Goal: Information Seeking & Learning: Learn about a topic

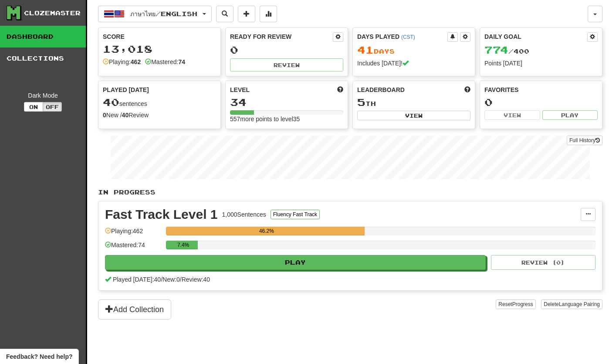
scroll to position [30, 0]
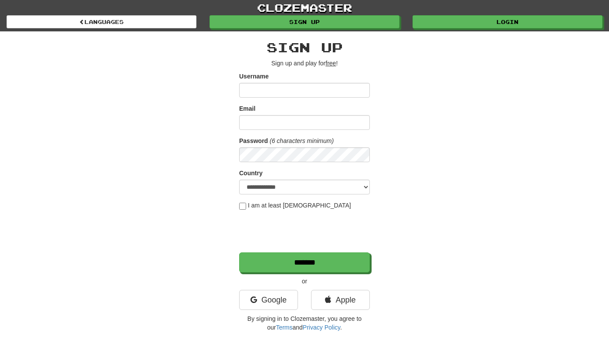
scroll to position [1, 0]
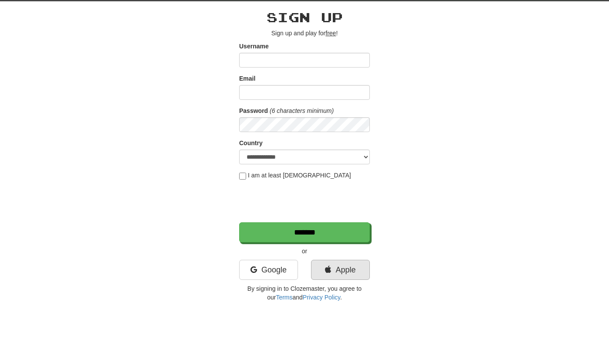
click at [348, 288] on link "Apple" at bounding box center [340, 298] width 59 height 20
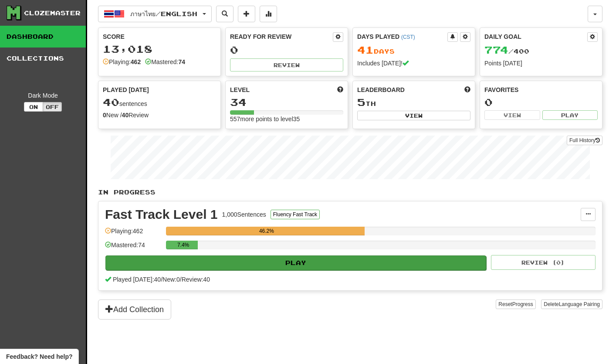
click at [167, 268] on button "Play" at bounding box center [295, 262] width 381 height 15
select select "**"
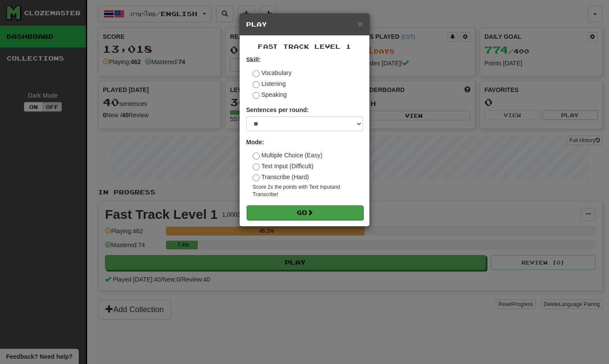
click at [337, 211] on button "Go" at bounding box center [304, 212] width 117 height 15
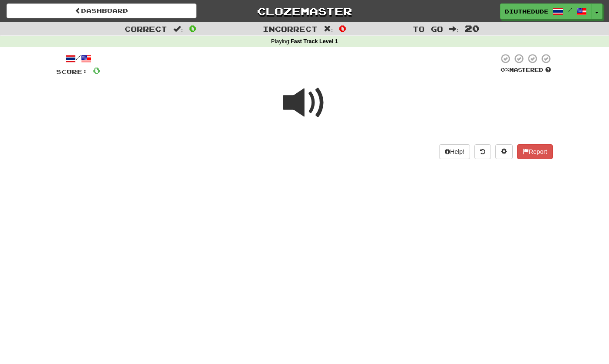
click at [317, 105] on span at bounding box center [305, 103] width 44 height 44
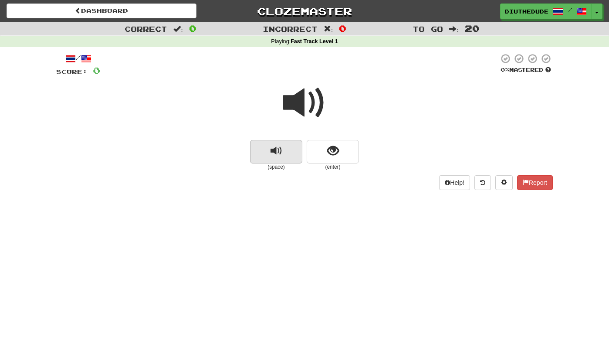
click at [277, 148] on span "replay audio" at bounding box center [276, 151] width 12 height 12
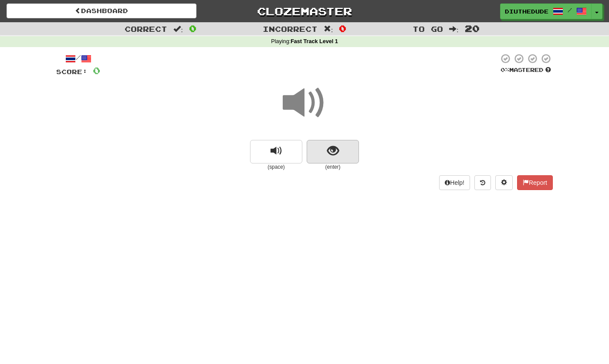
click at [346, 146] on button "show sentence" at bounding box center [333, 152] width 52 height 24
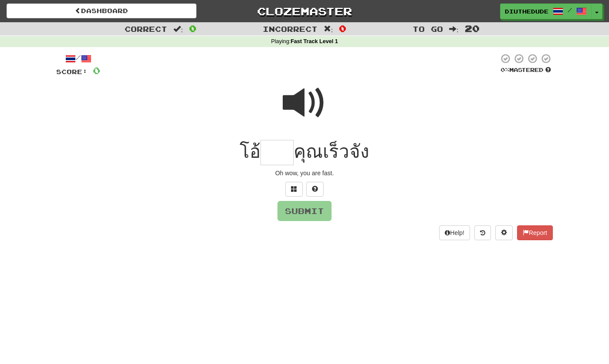
type input "*"
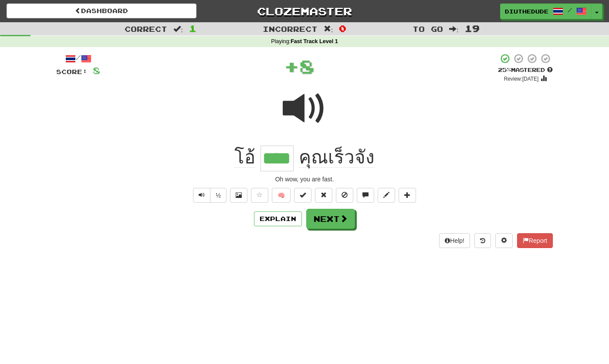
type input "****"
click at [338, 217] on button "Next" at bounding box center [330, 219] width 49 height 20
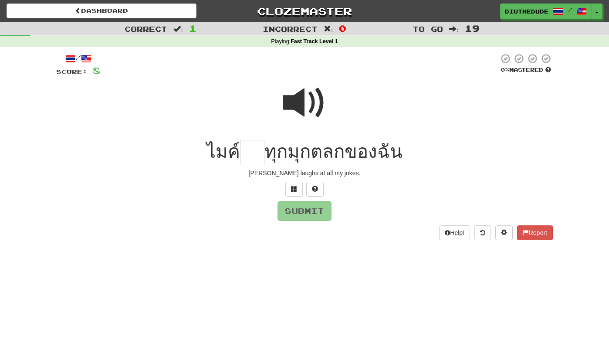
click at [293, 98] on span at bounding box center [305, 103] width 44 height 44
click at [288, 98] on span at bounding box center [305, 103] width 44 height 44
click at [249, 155] on input "text" at bounding box center [252, 153] width 24 height 26
type input "*"
type input "**"
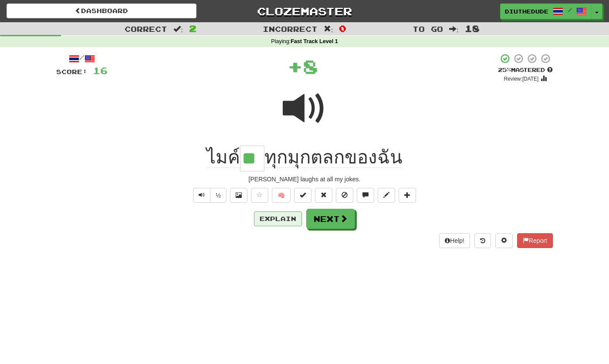
click at [278, 218] on button "Explain" at bounding box center [278, 218] width 48 height 15
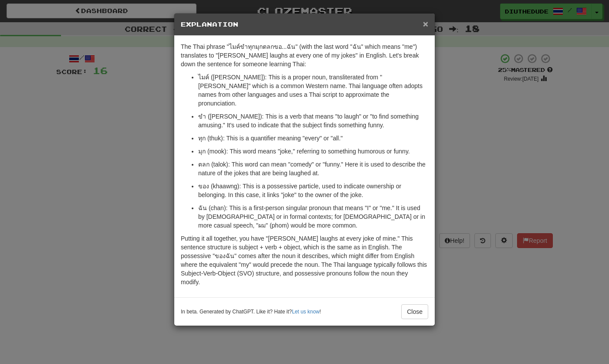
click at [426, 28] on span "×" at bounding box center [425, 24] width 5 height 10
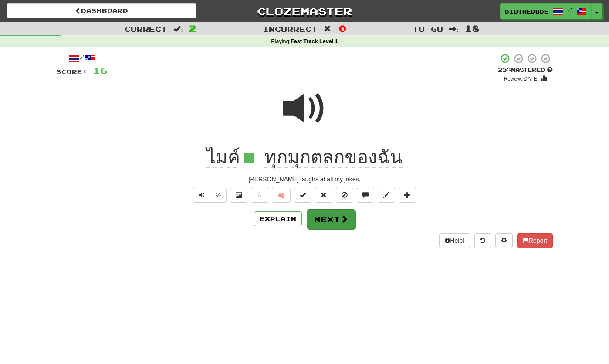
click at [340, 218] on span at bounding box center [344, 219] width 8 height 8
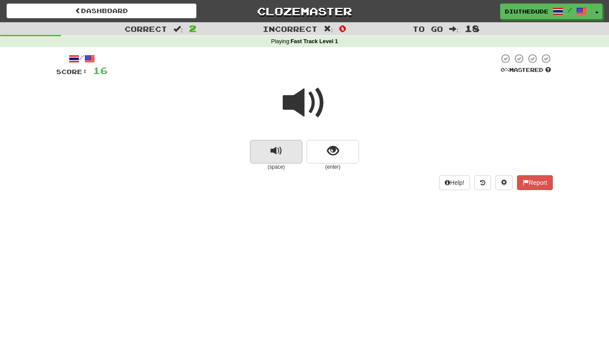
click at [274, 148] on span "replay audio" at bounding box center [276, 151] width 12 height 12
click at [276, 147] on span "replay audio" at bounding box center [276, 151] width 12 height 12
click at [328, 157] on button "show sentence" at bounding box center [333, 152] width 52 height 24
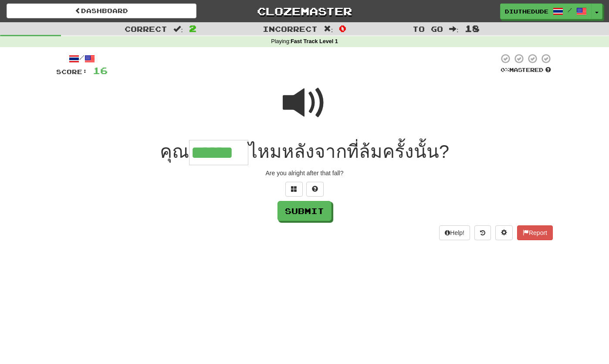
type input "******"
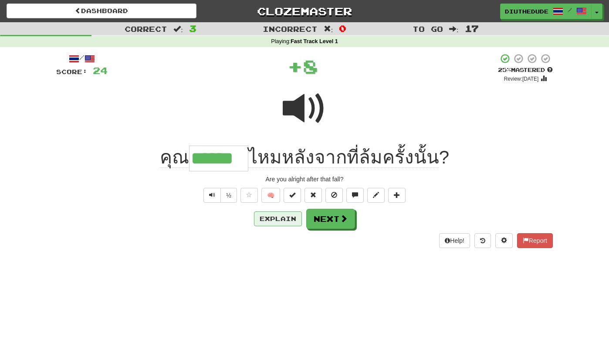
click at [269, 220] on button "Explain" at bounding box center [278, 218] width 48 height 15
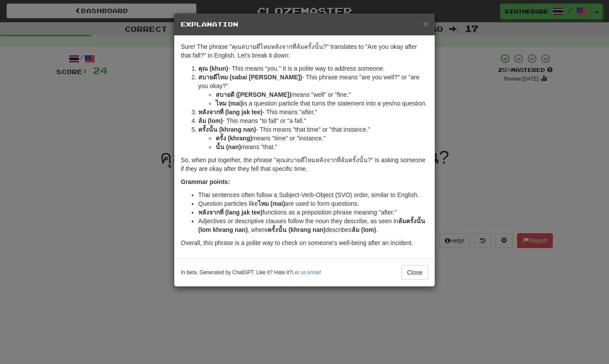
click at [422, 32] on div "× Explanation" at bounding box center [304, 24] width 260 height 22
click at [425, 25] on span "×" at bounding box center [425, 24] width 5 height 10
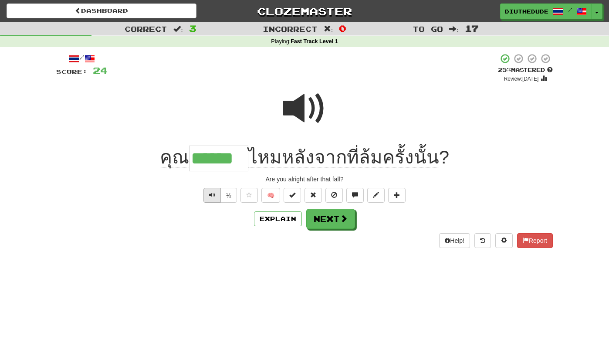
click at [209, 197] on span "Text-to-speech controls" at bounding box center [212, 195] width 6 height 6
click at [322, 219] on button "Next" at bounding box center [330, 219] width 49 height 20
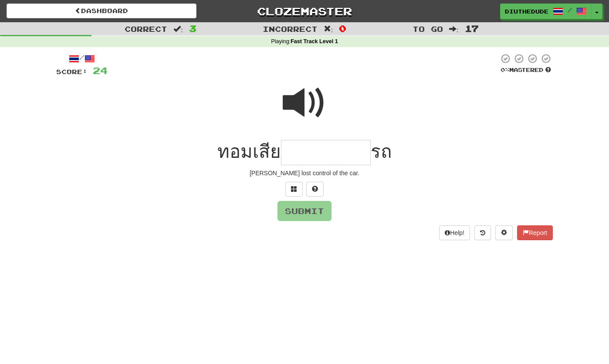
click at [290, 97] on span at bounding box center [305, 103] width 44 height 44
click at [290, 191] on button at bounding box center [293, 189] width 17 height 15
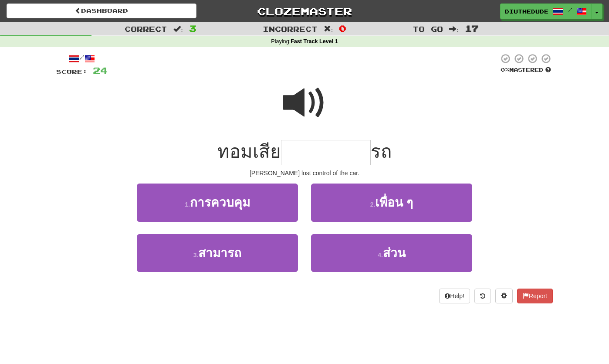
click at [298, 109] on span at bounding box center [305, 103] width 44 height 44
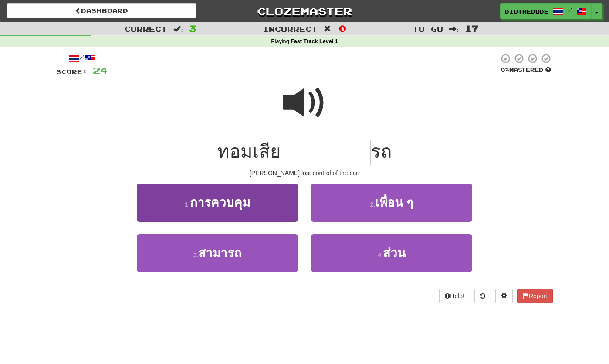
click at [246, 197] on span "การควบคุม" at bounding box center [220, 202] width 60 height 13
type input "*********"
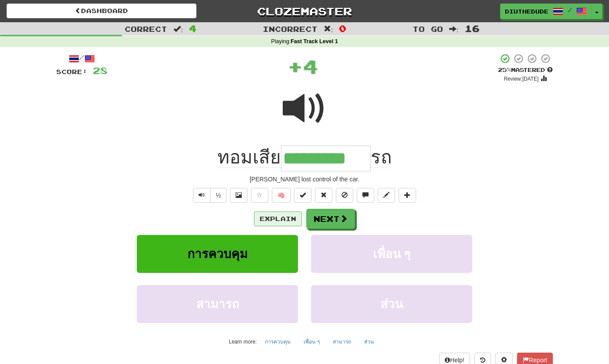
click at [267, 219] on button "Explain" at bounding box center [278, 218] width 48 height 15
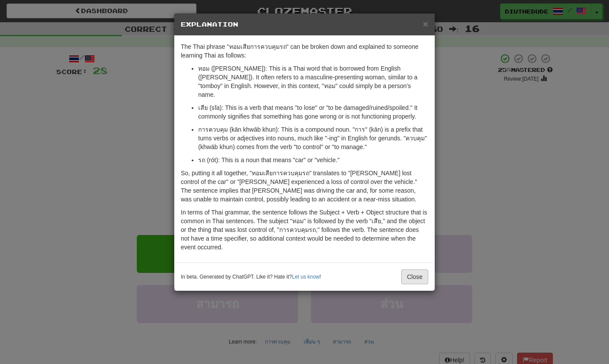
click at [411, 270] on button "Close" at bounding box center [414, 276] width 27 height 15
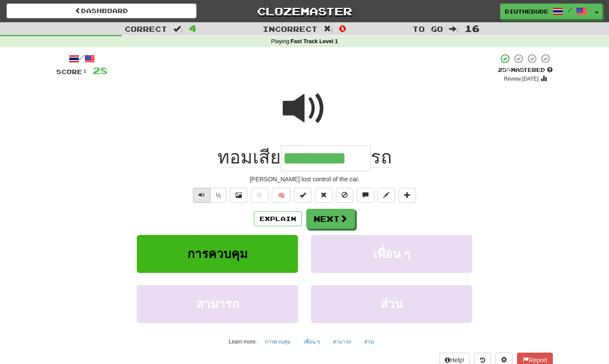
click at [204, 195] on span "Text-to-speech controls" at bounding box center [202, 195] width 6 height 6
click at [321, 220] on button "Next" at bounding box center [331, 219] width 49 height 20
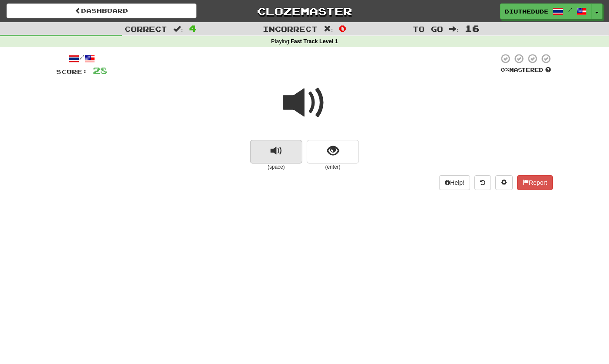
click at [270, 151] on span "replay audio" at bounding box center [276, 151] width 12 height 12
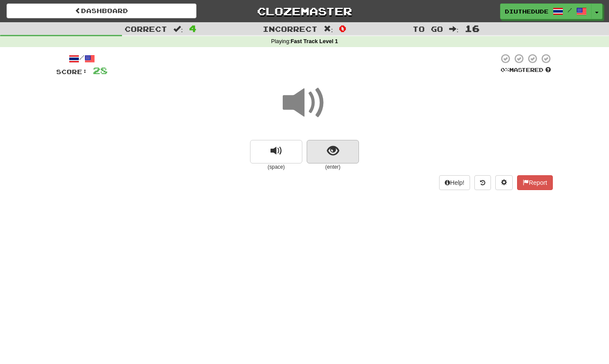
click at [342, 157] on button "show sentence" at bounding box center [333, 152] width 52 height 24
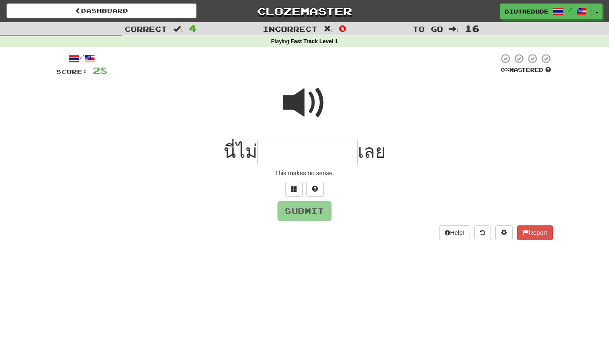
click at [298, 75] on div at bounding box center [303, 65] width 391 height 24
click at [305, 108] on span at bounding box center [305, 103] width 44 height 44
click at [291, 186] on span at bounding box center [294, 188] width 6 height 6
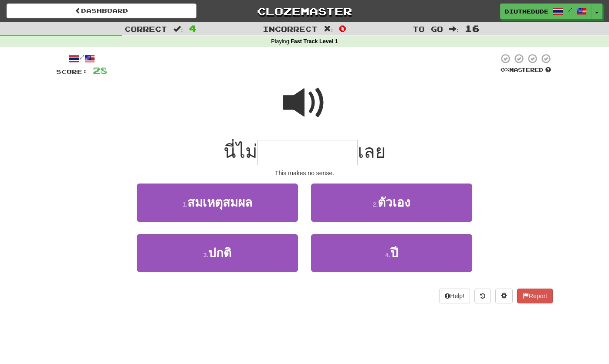
click at [304, 108] on span at bounding box center [305, 103] width 44 height 44
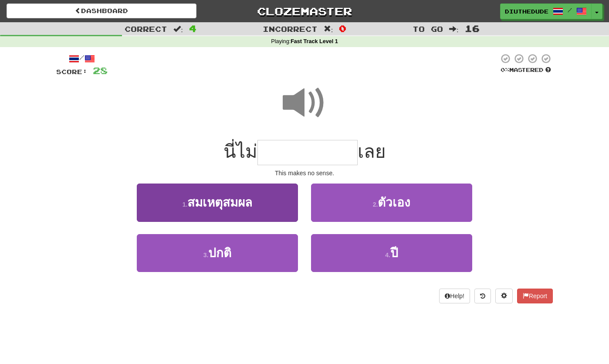
click at [254, 201] on button "1 . สมเหตุสมผล" at bounding box center [217, 202] width 161 height 38
type input "**********"
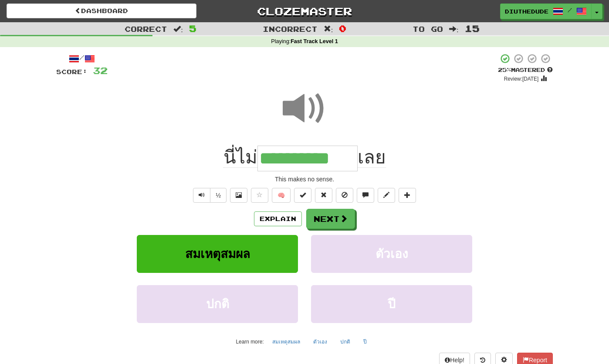
click at [297, 108] on span at bounding box center [305, 109] width 44 height 44
click at [215, 197] on button "½" at bounding box center [218, 195] width 17 height 15
click at [264, 216] on button "Explain" at bounding box center [278, 218] width 48 height 15
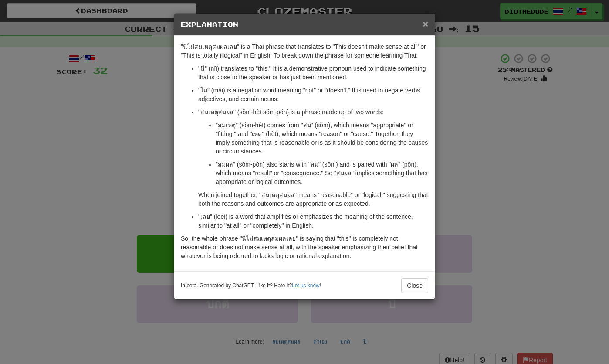
click at [427, 28] on span "×" at bounding box center [425, 24] width 5 height 10
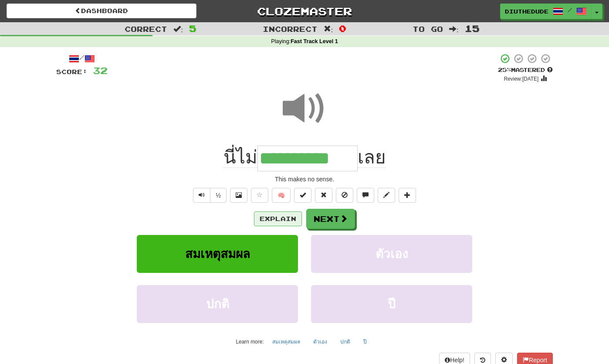
click at [260, 223] on button "Explain" at bounding box center [278, 218] width 48 height 15
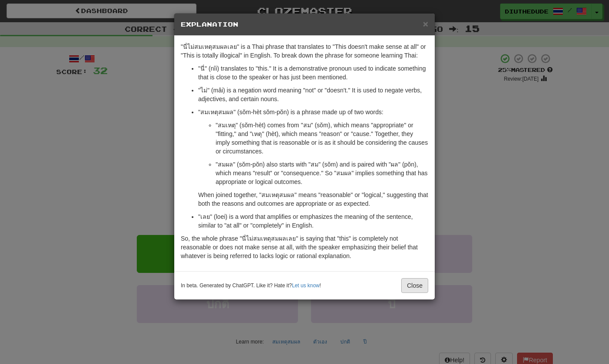
click at [409, 289] on button "Close" at bounding box center [414, 285] width 27 height 15
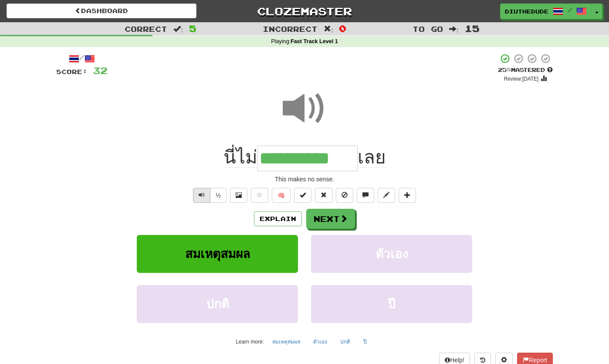
click at [206, 199] on button "Text-to-speech controls" at bounding box center [201, 195] width 17 height 15
click at [324, 221] on button "Next" at bounding box center [330, 219] width 49 height 20
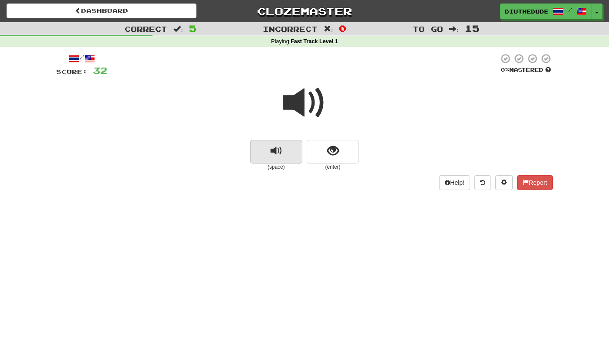
click at [262, 158] on button "replay audio" at bounding box center [276, 152] width 52 height 24
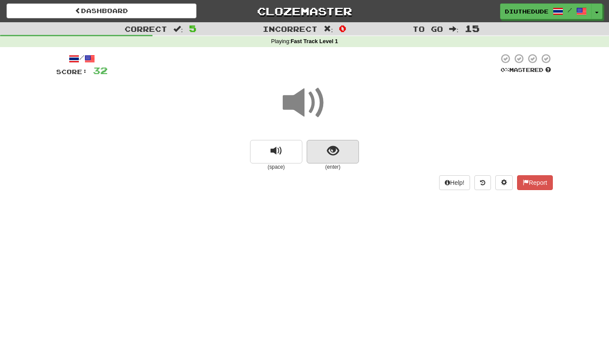
click at [337, 157] on button "show sentence" at bounding box center [333, 152] width 52 height 24
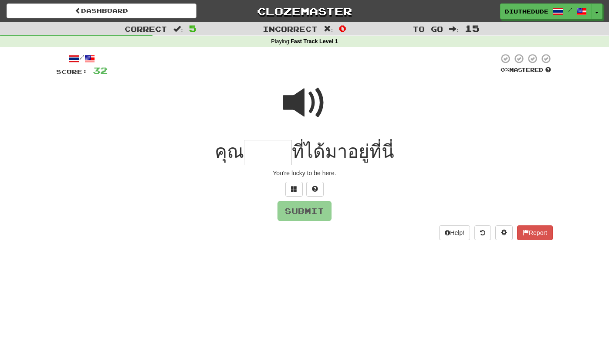
type input "*"
click at [299, 191] on button at bounding box center [293, 189] width 17 height 15
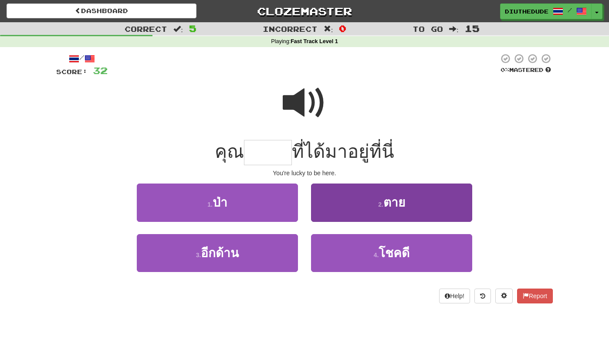
click at [366, 262] on button "4 . โชคดี" at bounding box center [391, 253] width 161 height 38
type input "*****"
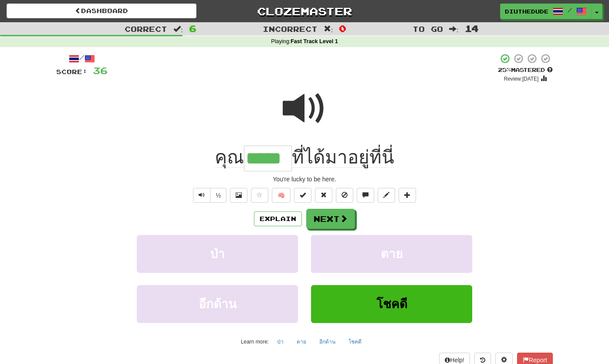
click at [312, 116] on span at bounding box center [305, 109] width 44 height 44
click at [322, 216] on button "Next" at bounding box center [330, 219] width 49 height 20
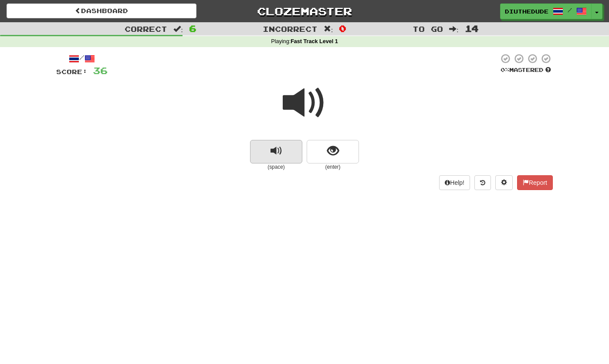
click at [277, 145] on span "replay audio" at bounding box center [276, 151] width 12 height 12
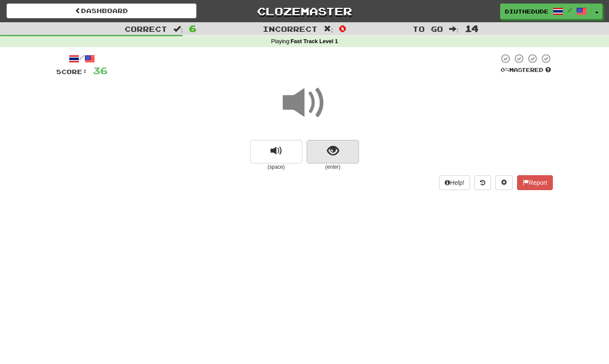
click at [323, 160] on button "show sentence" at bounding box center [333, 152] width 52 height 24
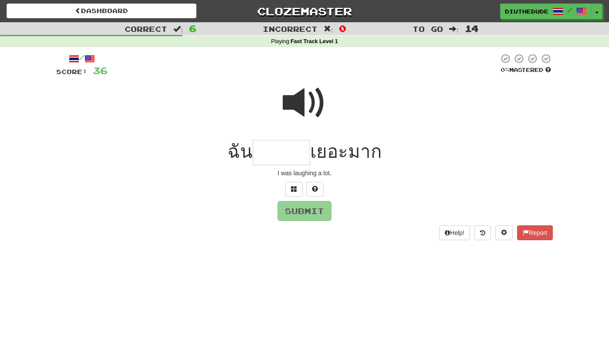
type input "*"
click at [312, 104] on span at bounding box center [305, 103] width 44 height 44
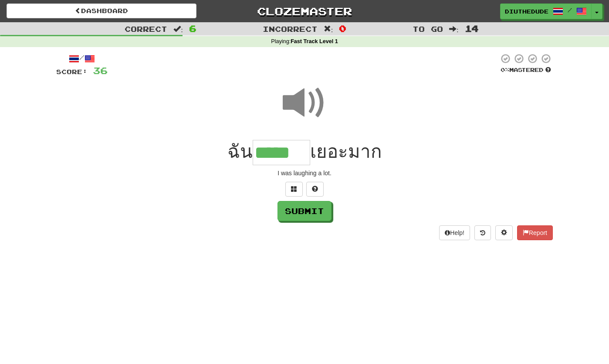
click at [298, 161] on input "*****" at bounding box center [281, 153] width 57 height 26
click at [328, 190] on div at bounding box center [304, 189] width 496 height 15
click at [319, 189] on button at bounding box center [314, 189] width 17 height 15
type input "*******"
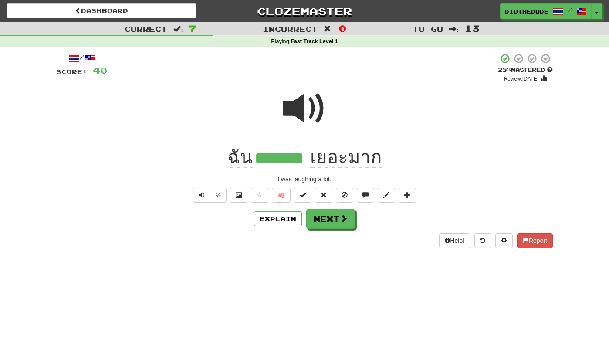
click at [324, 218] on button "Next" at bounding box center [330, 219] width 49 height 20
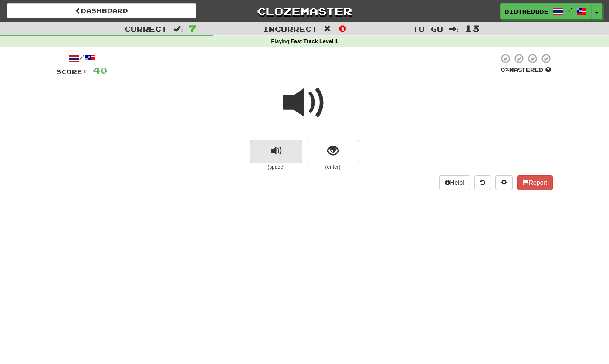
click at [267, 145] on button "replay audio" at bounding box center [276, 152] width 52 height 24
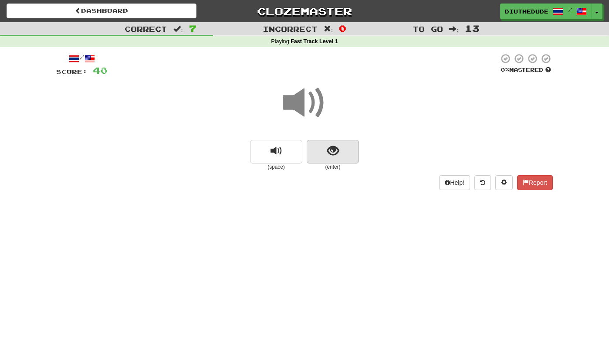
click at [332, 145] on span "show sentence" at bounding box center [333, 151] width 12 height 12
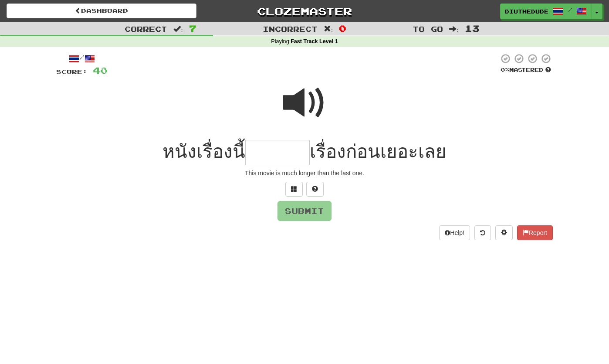
click at [303, 96] on span at bounding box center [305, 103] width 44 height 44
click at [273, 152] on input "text" at bounding box center [277, 153] width 64 height 26
type input "*"
click at [322, 183] on button at bounding box center [314, 189] width 17 height 15
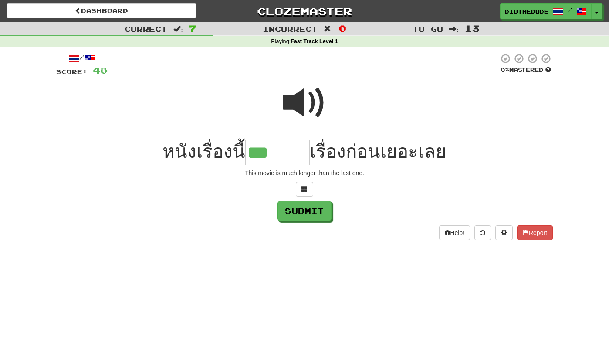
click at [309, 96] on span at bounding box center [305, 103] width 44 height 44
click at [298, 148] on input "***" at bounding box center [277, 153] width 64 height 26
type input "*******"
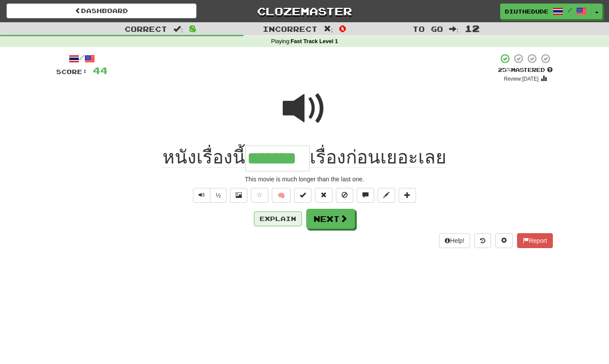
click at [278, 219] on button "Explain" at bounding box center [278, 218] width 48 height 15
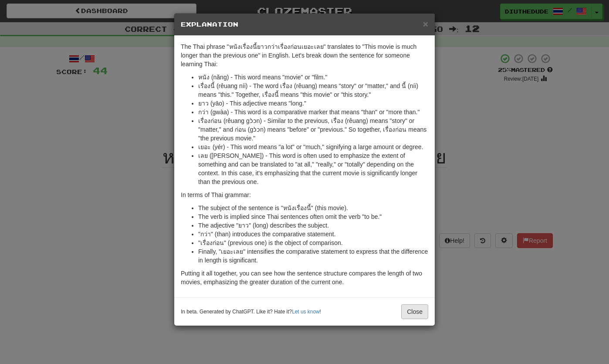
click at [419, 309] on button "Close" at bounding box center [414, 311] width 27 height 15
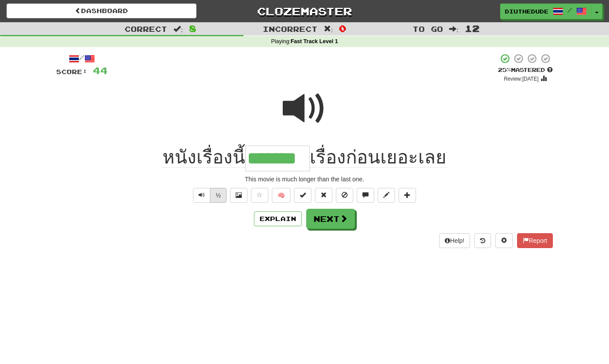
click at [219, 188] on button "½" at bounding box center [218, 195] width 17 height 15
click at [200, 188] on button "Text-to-speech controls" at bounding box center [201, 195] width 17 height 15
click at [207, 195] on button "Text-to-speech controls" at bounding box center [201, 195] width 17 height 15
click at [348, 225] on button "Next" at bounding box center [331, 219] width 49 height 20
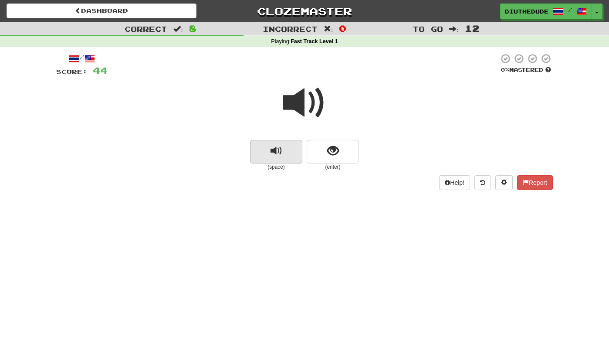
click at [273, 145] on span "replay audio" at bounding box center [276, 151] width 12 height 12
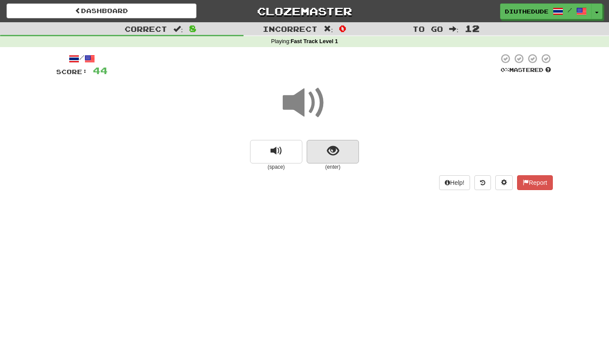
click at [349, 145] on button "show sentence" at bounding box center [333, 152] width 52 height 24
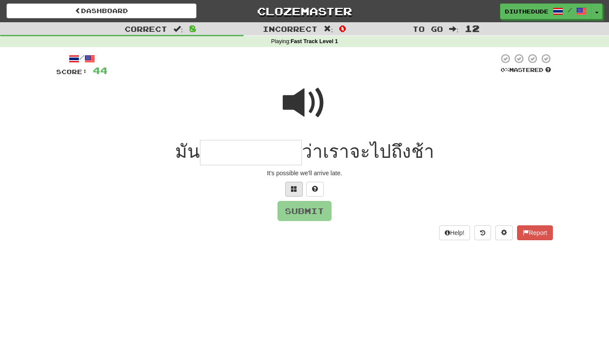
click at [294, 187] on span at bounding box center [294, 188] width 6 height 6
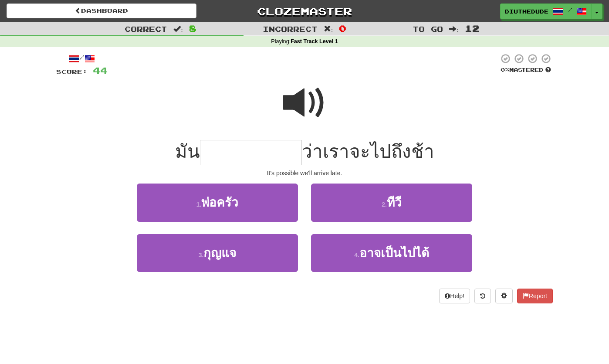
click at [316, 100] on span at bounding box center [305, 103] width 44 height 44
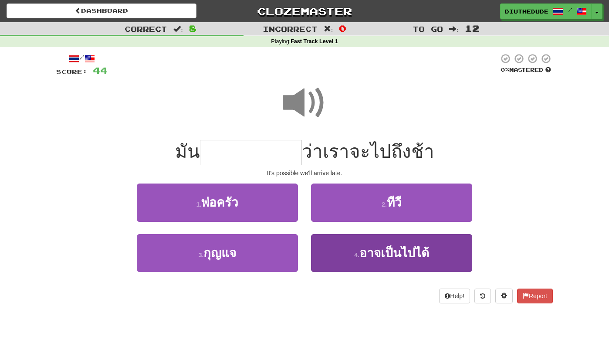
click at [436, 263] on button "4 . อาจเป็นไปได้" at bounding box center [391, 253] width 161 height 38
type input "**********"
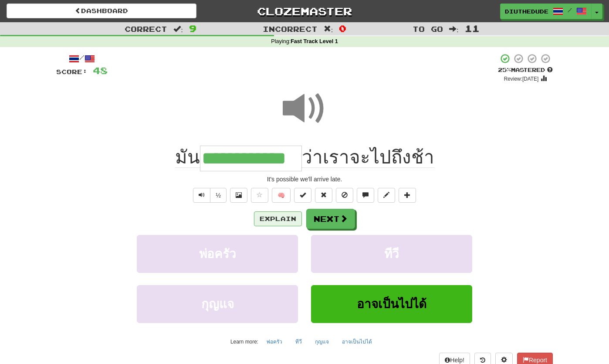
click at [286, 222] on button "Explain" at bounding box center [278, 218] width 48 height 15
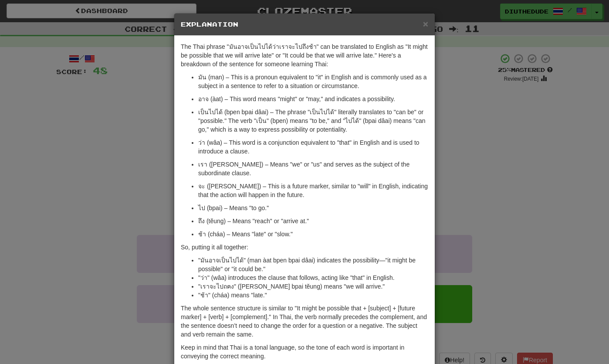
click at [434, 25] on div "× Explanation" at bounding box center [304, 24] width 260 height 22
click at [425, 28] on span "×" at bounding box center [425, 24] width 5 height 10
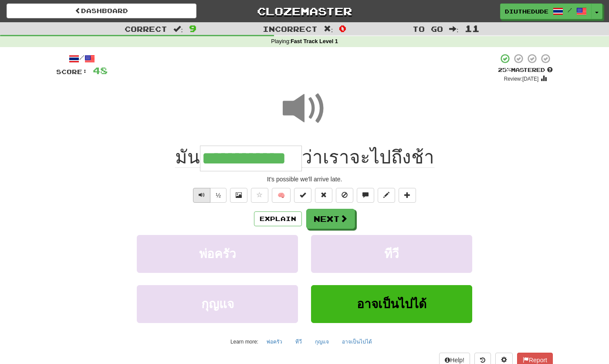
click at [198, 198] on button "Text-to-speech controls" at bounding box center [201, 195] width 17 height 15
click at [337, 220] on button "Next" at bounding box center [331, 219] width 49 height 20
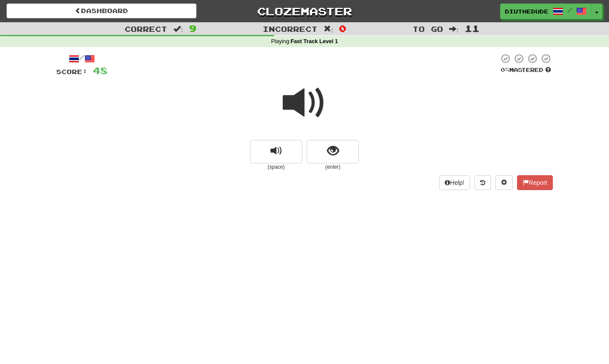
click at [315, 108] on span at bounding box center [305, 103] width 44 height 44
click at [303, 111] on span at bounding box center [305, 103] width 44 height 44
click at [340, 153] on button "show sentence" at bounding box center [333, 152] width 52 height 24
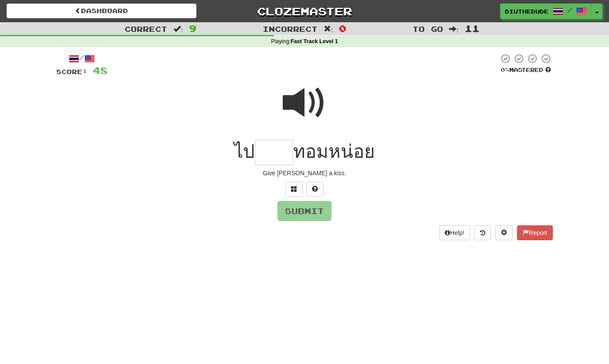
click at [310, 101] on span at bounding box center [305, 103] width 44 height 44
click at [275, 155] on input "text" at bounding box center [274, 153] width 38 height 26
type input "*"
type input "***"
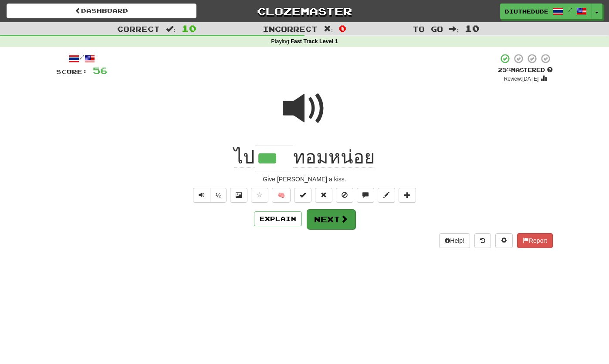
click at [340, 226] on button "Next" at bounding box center [331, 219] width 49 height 20
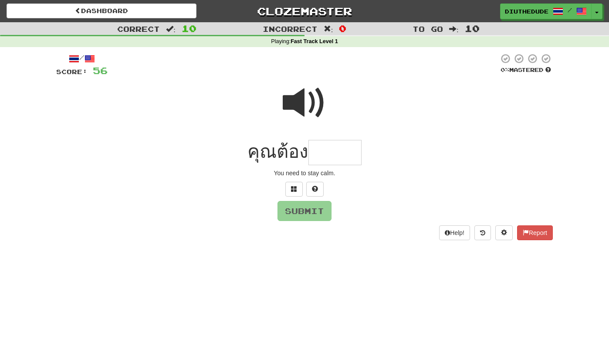
click at [312, 108] on span at bounding box center [305, 103] width 44 height 44
click at [327, 158] on input "text" at bounding box center [334, 153] width 53 height 26
type input "*"
click at [294, 182] on button at bounding box center [293, 189] width 17 height 15
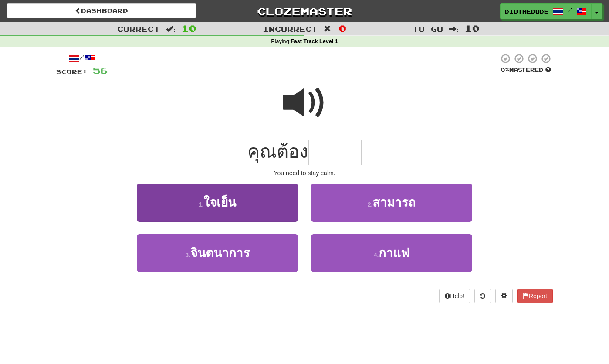
click at [268, 196] on button "1 . ใจเย็น" at bounding box center [217, 202] width 161 height 38
type input "******"
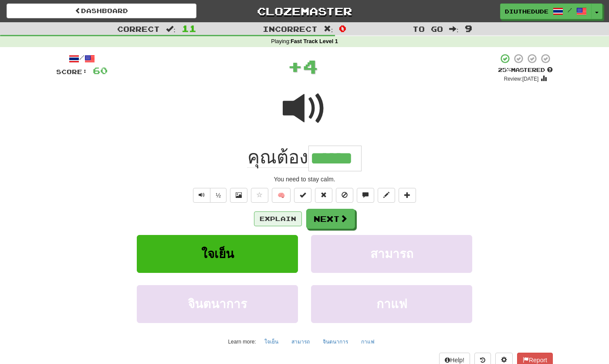
click at [292, 216] on button "Explain" at bounding box center [278, 218] width 48 height 15
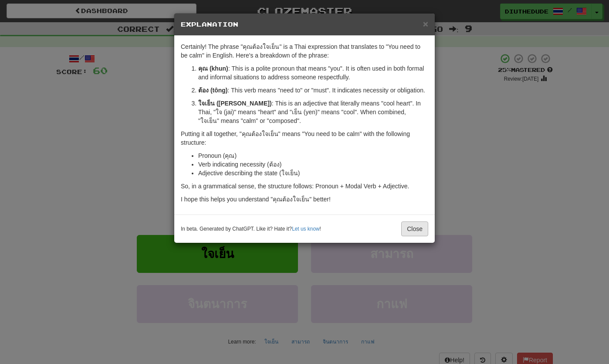
click at [422, 236] on button "Close" at bounding box center [414, 228] width 27 height 15
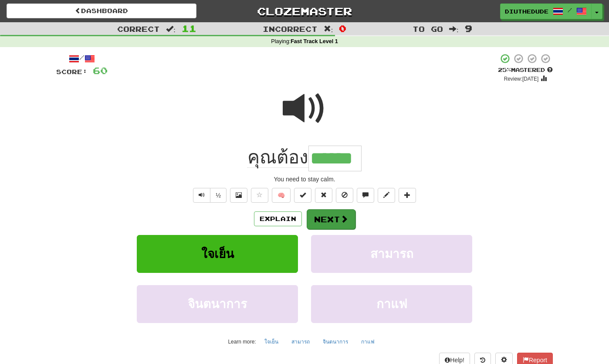
click at [345, 220] on span at bounding box center [344, 219] width 8 height 8
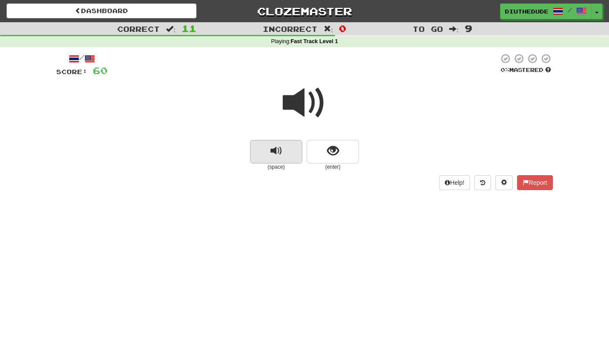
click at [283, 149] on button "replay audio" at bounding box center [276, 152] width 52 height 24
click at [327, 145] on span "show sentence" at bounding box center [333, 151] width 12 height 12
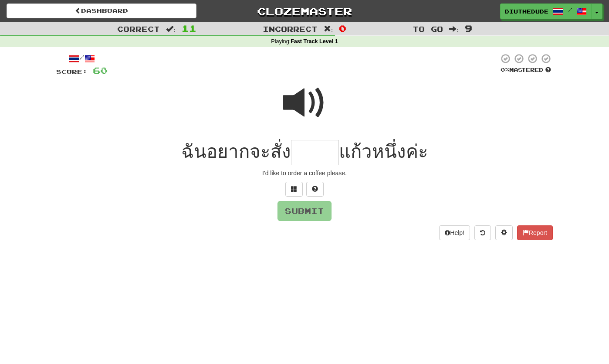
type input "*"
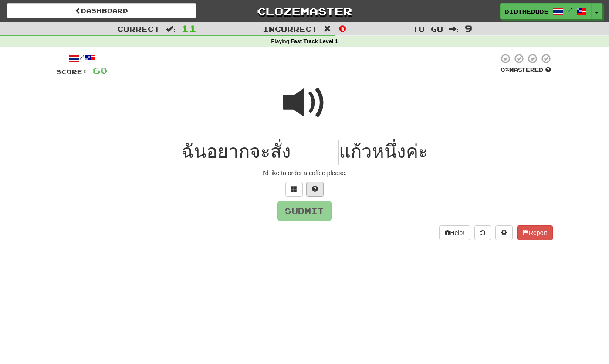
click at [316, 189] on span at bounding box center [315, 188] width 6 height 6
type input "****"
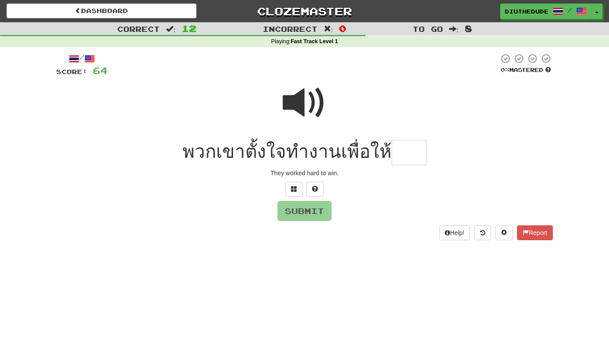
type input "*"
type input "***"
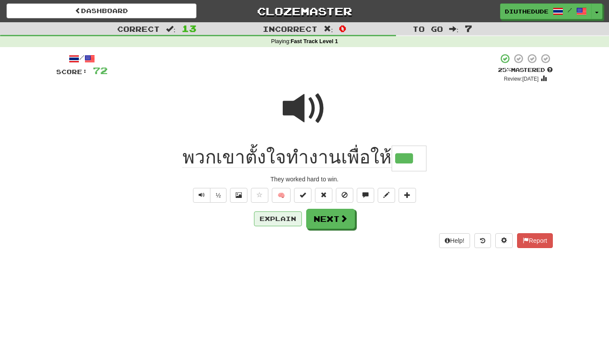
click at [268, 223] on button "Explain" at bounding box center [278, 218] width 48 height 15
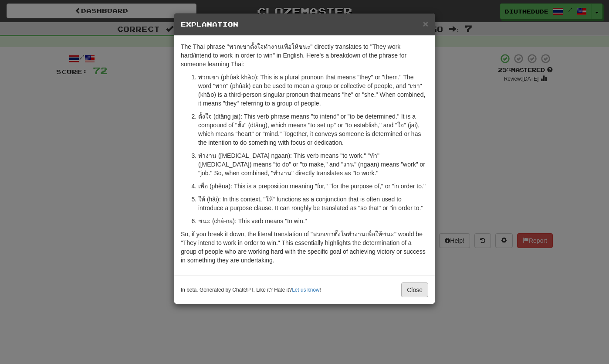
click at [416, 297] on button "Close" at bounding box center [414, 289] width 27 height 15
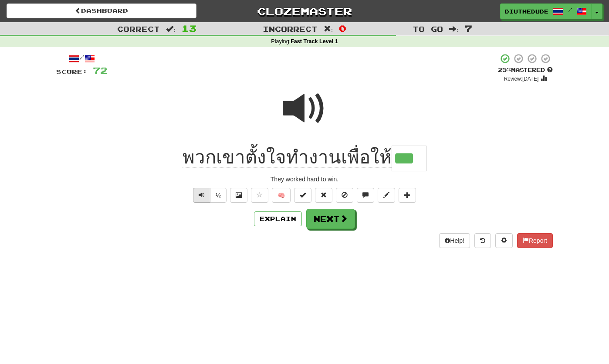
click at [201, 199] on button "Text-to-speech controls" at bounding box center [201, 195] width 17 height 15
click at [278, 222] on button "Explain" at bounding box center [278, 218] width 48 height 15
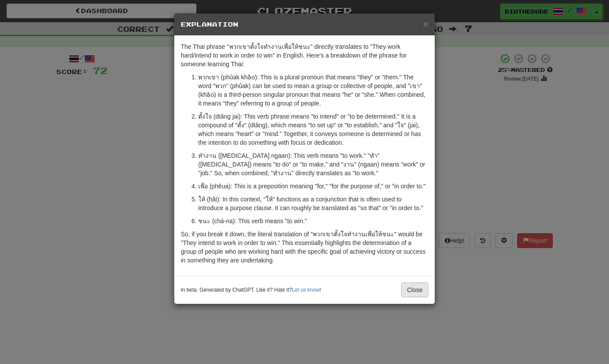
click at [419, 297] on button "Close" at bounding box center [414, 289] width 27 height 15
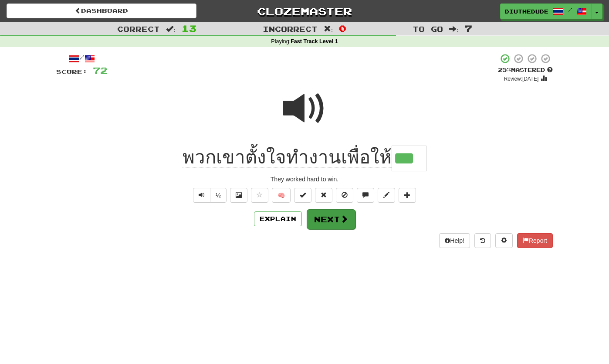
click at [346, 227] on button "Next" at bounding box center [331, 219] width 49 height 20
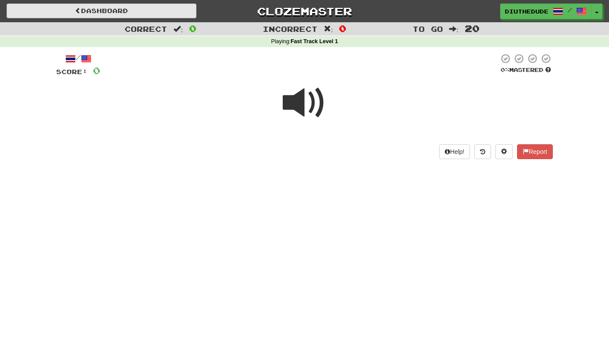
click at [158, 13] on link "Dashboard" at bounding box center [102, 10] width 190 height 15
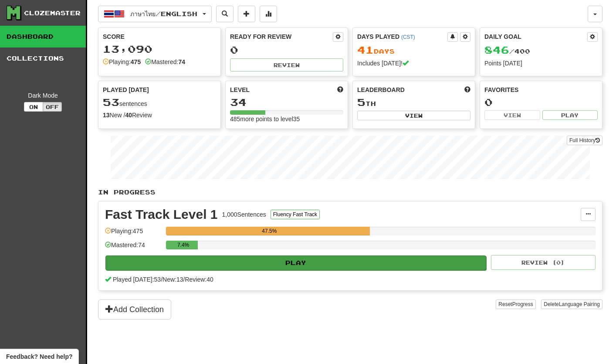
click at [223, 263] on button "Play" at bounding box center [295, 262] width 381 height 15
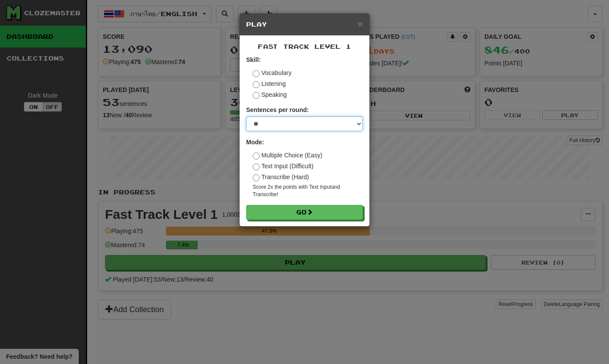
select select "**"
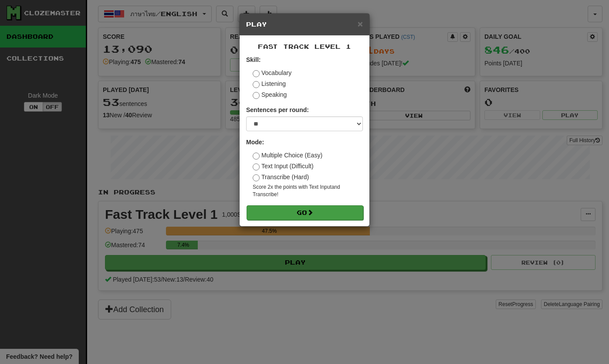
click at [275, 218] on button "Go" at bounding box center [304, 212] width 117 height 15
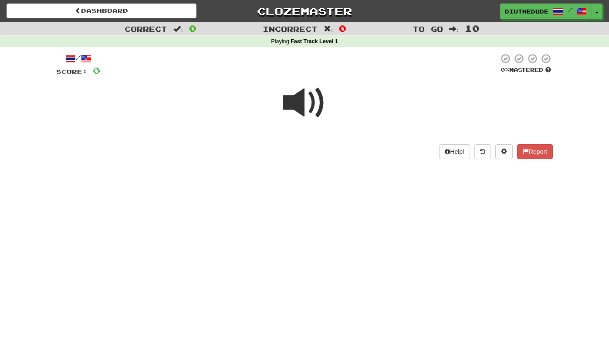
click at [297, 102] on span at bounding box center [305, 103] width 44 height 44
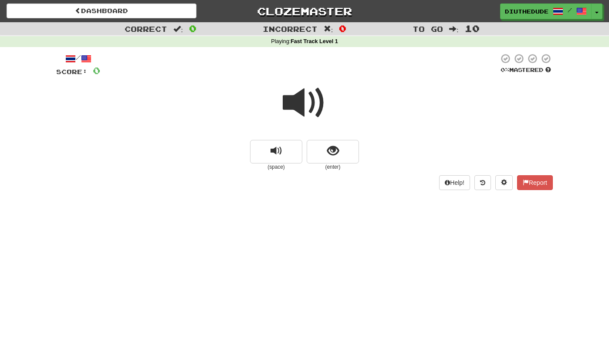
click at [297, 102] on span at bounding box center [305, 103] width 44 height 44
click at [300, 106] on span at bounding box center [305, 103] width 44 height 44
click at [330, 150] on span "show sentence" at bounding box center [333, 151] width 12 height 12
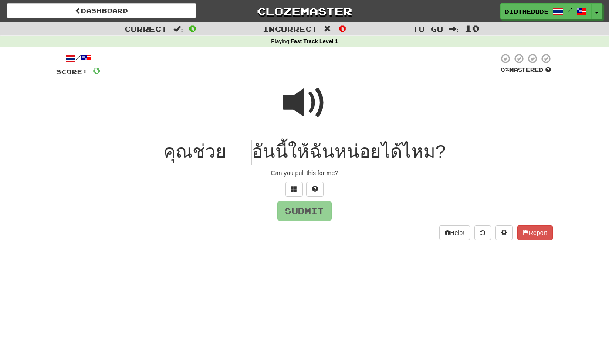
click at [310, 108] on span at bounding box center [305, 103] width 44 height 44
click at [251, 147] on input "text" at bounding box center [238, 153] width 25 height 26
type input "*"
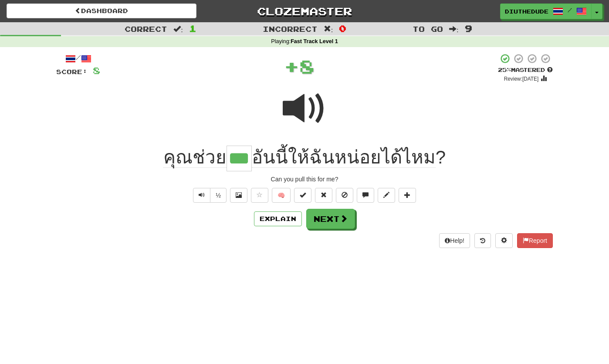
type input "***"
click at [283, 216] on button "Explain" at bounding box center [278, 218] width 48 height 15
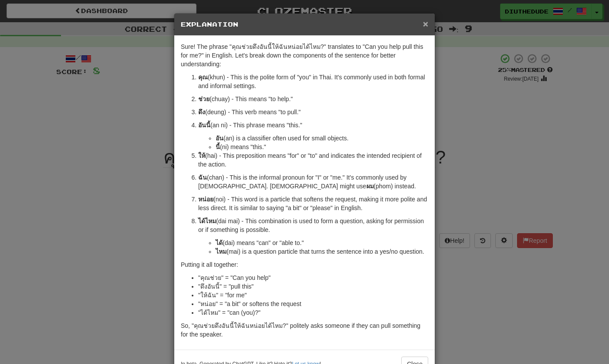
click at [426, 24] on span "×" at bounding box center [425, 24] width 5 height 10
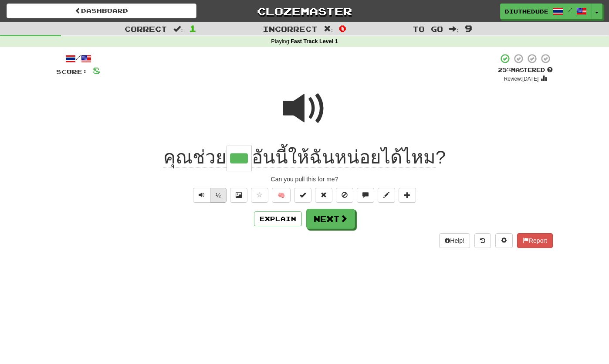
click at [217, 192] on button "½" at bounding box center [218, 195] width 17 height 15
click at [317, 212] on button "Next" at bounding box center [330, 219] width 49 height 20
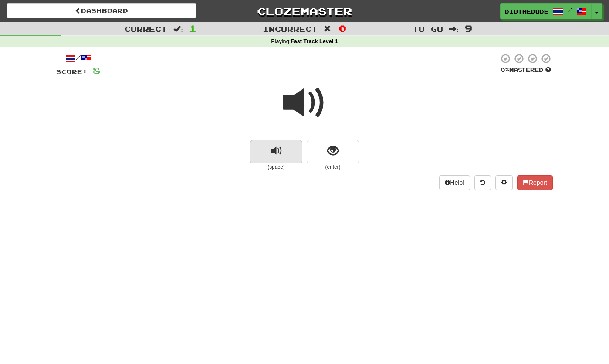
click at [276, 156] on span "replay audio" at bounding box center [276, 151] width 12 height 12
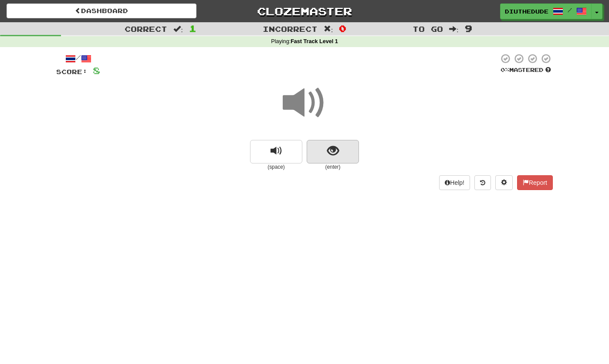
click at [316, 157] on button "show sentence" at bounding box center [333, 152] width 52 height 24
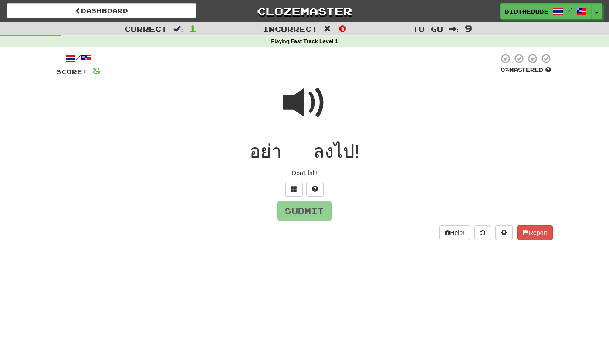
click at [292, 98] on span at bounding box center [305, 103] width 44 height 44
click at [294, 148] on input "text" at bounding box center [297, 153] width 31 height 26
type input "*"
click at [295, 185] on span at bounding box center [294, 188] width 6 height 6
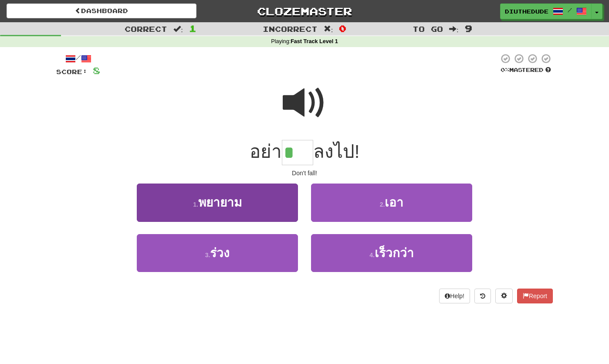
click at [250, 246] on button "3 . ร่วง" at bounding box center [217, 253] width 161 height 38
type input "****"
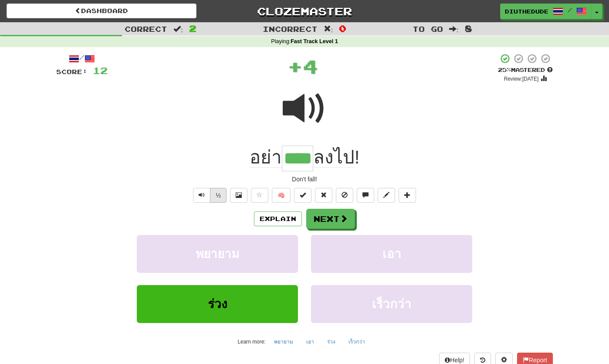
click at [214, 196] on button "½" at bounding box center [218, 195] width 17 height 15
click at [268, 219] on button "Explain" at bounding box center [278, 218] width 48 height 15
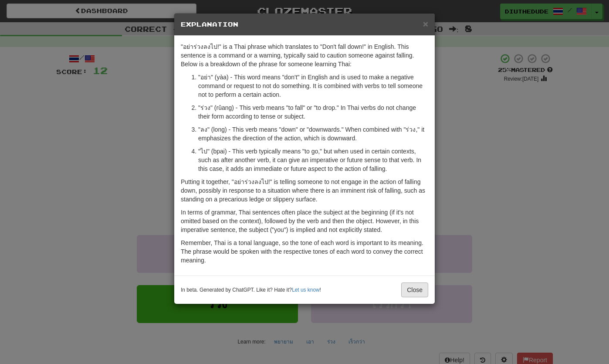
click at [415, 296] on button "Close" at bounding box center [414, 289] width 27 height 15
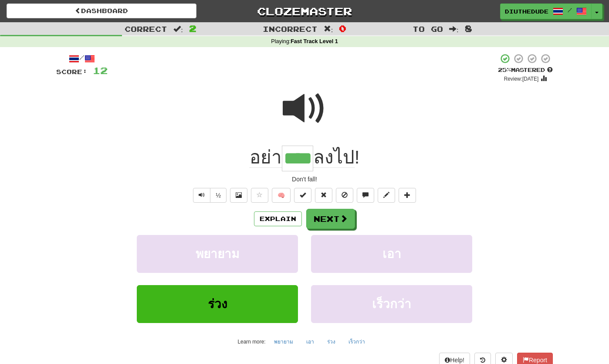
click at [214, 202] on div "/ Score: 12 + 4 25 % Mastered Review: 2025-09-20 อย่า **** ลงไป ! Don't fall! ½…" at bounding box center [304, 210] width 496 height 314
click at [214, 198] on button "½" at bounding box center [218, 195] width 17 height 15
drag, startPoint x: 214, startPoint y: 198, endPoint x: 222, endPoint y: 140, distance: 58.5
click at [337, 222] on button "Next" at bounding box center [330, 219] width 49 height 20
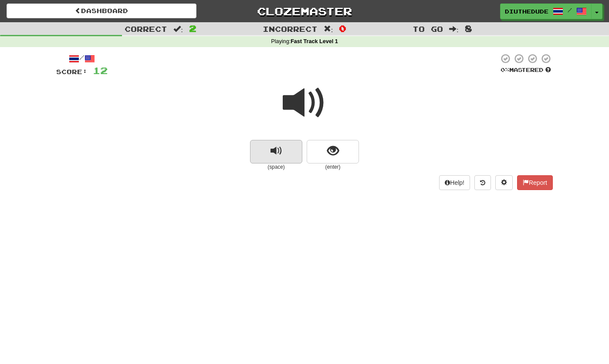
click at [284, 152] on button "replay audio" at bounding box center [276, 152] width 52 height 24
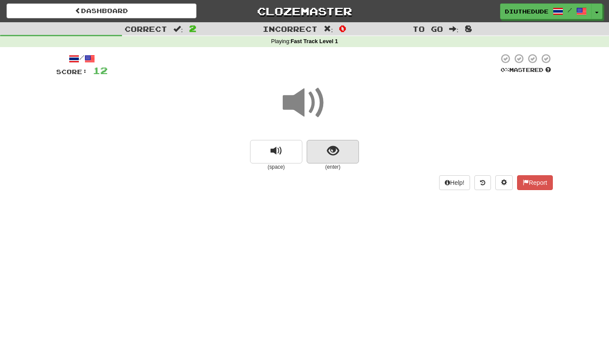
click at [331, 155] on span "show sentence" at bounding box center [333, 151] width 12 height 12
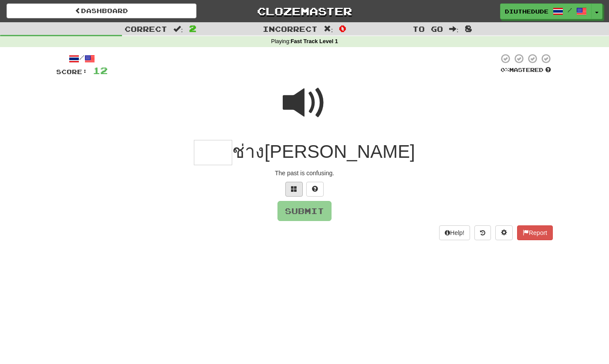
click at [293, 192] on button at bounding box center [293, 189] width 17 height 15
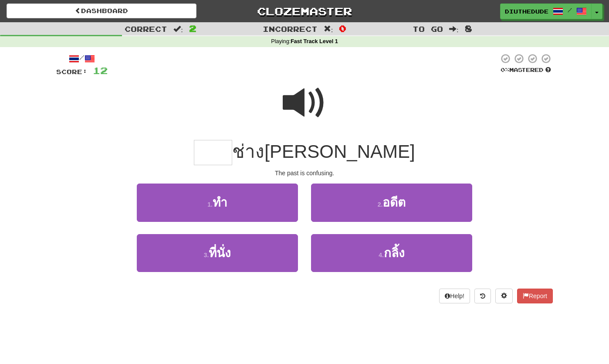
click at [300, 101] on span at bounding box center [305, 103] width 44 height 44
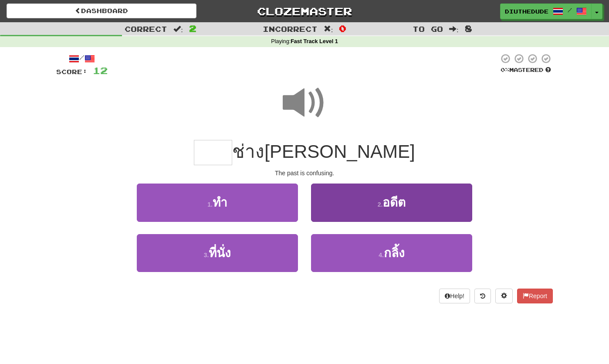
click at [349, 205] on button "2 . อดีต" at bounding box center [391, 202] width 161 height 38
type input "****"
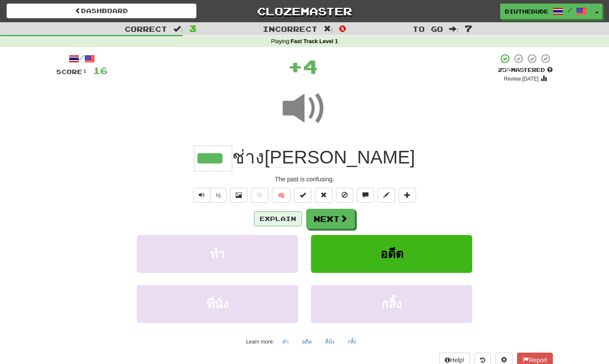
click at [282, 215] on button "Explain" at bounding box center [278, 218] width 48 height 15
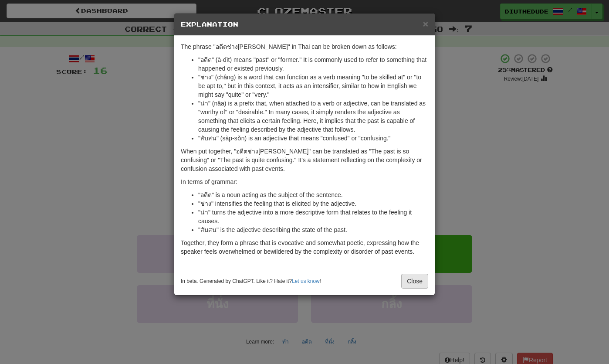
click at [414, 284] on button "Close" at bounding box center [414, 280] width 27 height 15
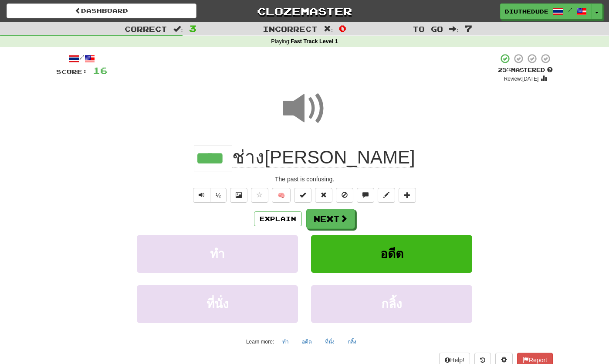
click at [329, 214] on button "Next" at bounding box center [330, 219] width 49 height 20
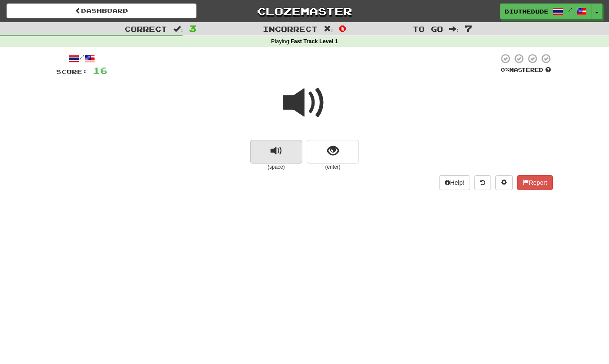
click at [257, 155] on button "replay audio" at bounding box center [276, 152] width 52 height 24
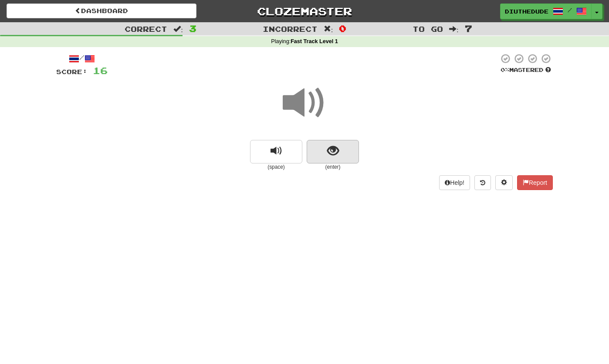
click at [328, 145] on span "show sentence" at bounding box center [333, 151] width 12 height 12
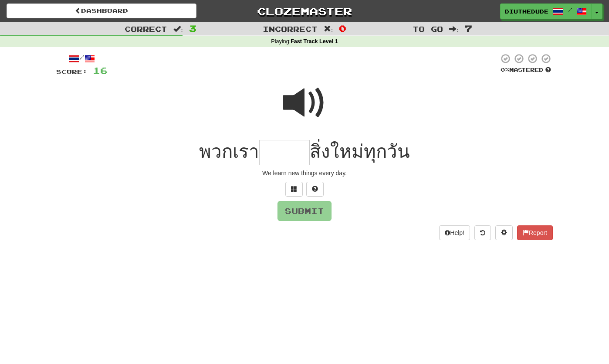
click at [298, 108] on span at bounding box center [305, 103] width 44 height 44
click at [282, 150] on input "text" at bounding box center [284, 153] width 51 height 26
click at [305, 99] on span at bounding box center [305, 103] width 44 height 44
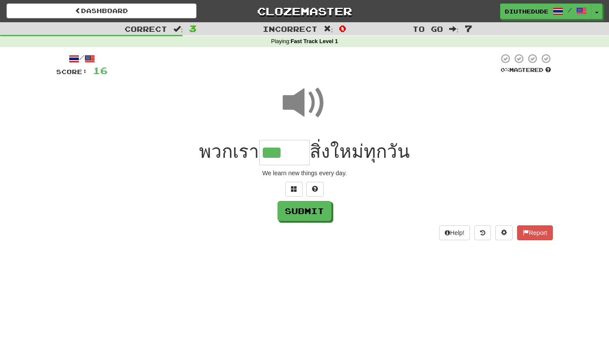
click at [291, 155] on input "***" at bounding box center [284, 153] width 51 height 26
click at [322, 182] on button at bounding box center [314, 189] width 17 height 15
type input "********"
click at [320, 105] on span at bounding box center [305, 103] width 44 height 44
click at [322, 219] on button "Submit" at bounding box center [305, 211] width 54 height 20
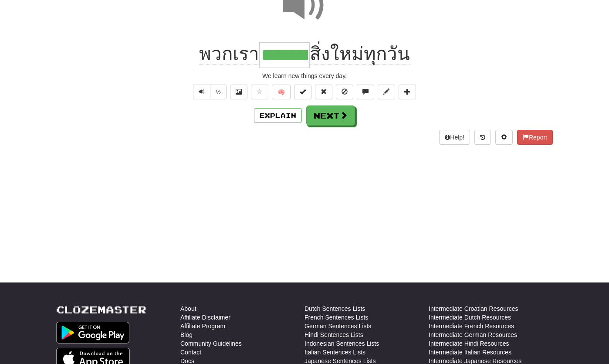
scroll to position [64, 0]
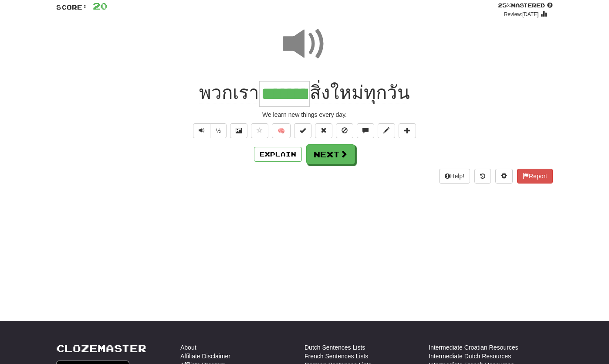
click at [335, 162] on button "Next" at bounding box center [330, 154] width 49 height 20
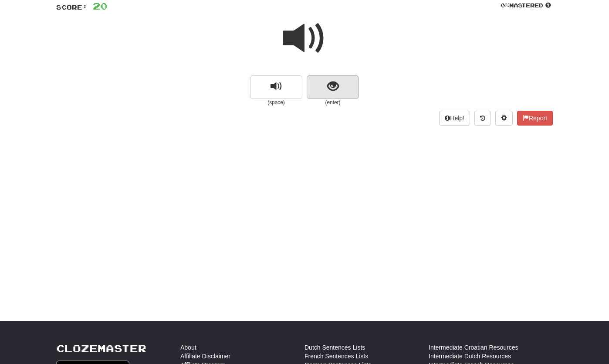
click at [337, 81] on span "show sentence" at bounding box center [333, 87] width 12 height 12
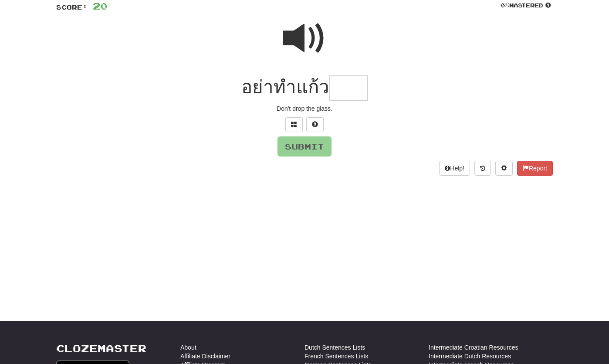
type input "*"
click at [309, 42] on span at bounding box center [305, 39] width 44 height 44
click at [355, 90] on input "text" at bounding box center [348, 88] width 38 height 26
type input "*"
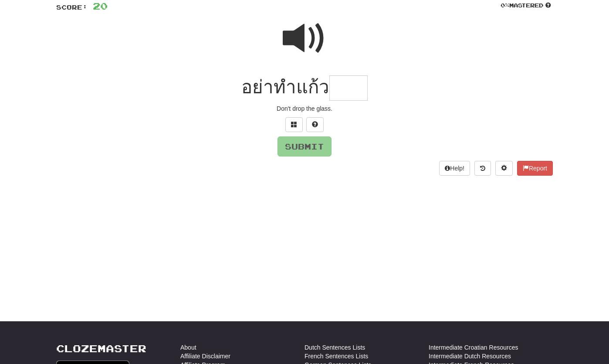
type input "*"
click at [297, 121] on button at bounding box center [293, 124] width 17 height 15
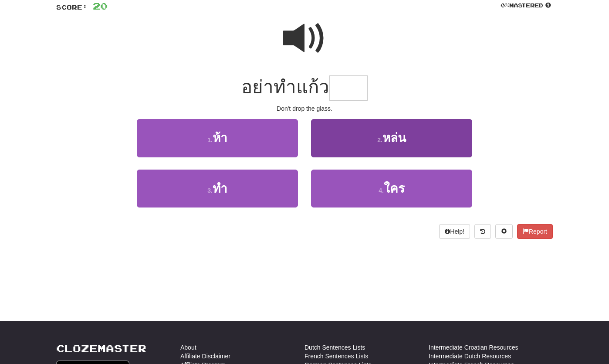
click at [415, 148] on button "2 . หล่น" at bounding box center [391, 138] width 161 height 38
type input "****"
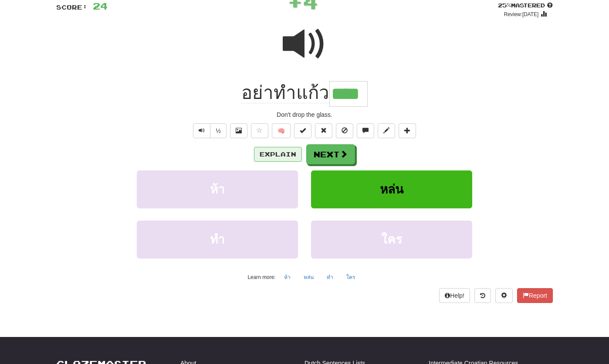
click at [275, 157] on button "Explain" at bounding box center [278, 154] width 48 height 15
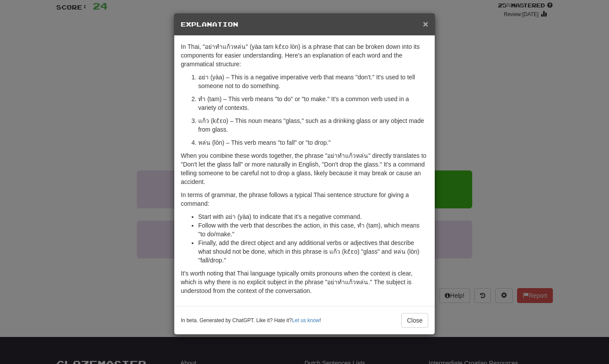
click at [427, 21] on span "×" at bounding box center [425, 24] width 5 height 10
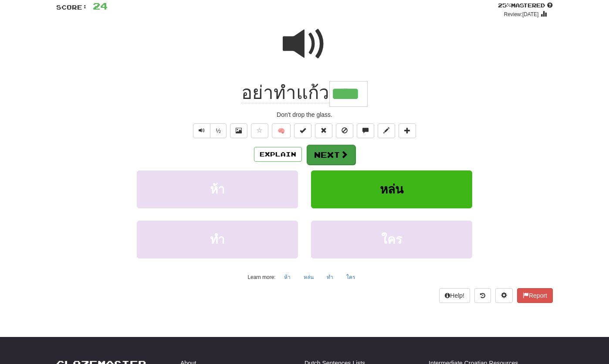
click at [344, 151] on span at bounding box center [344, 154] width 8 height 8
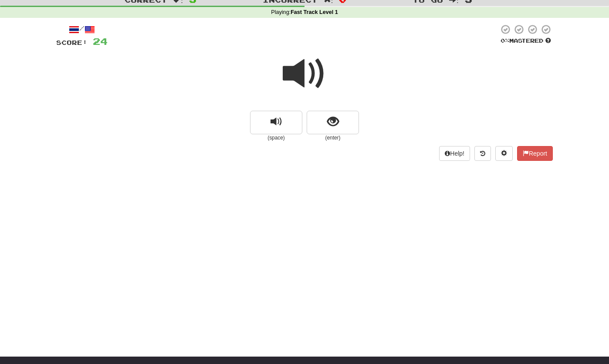
scroll to position [0, 0]
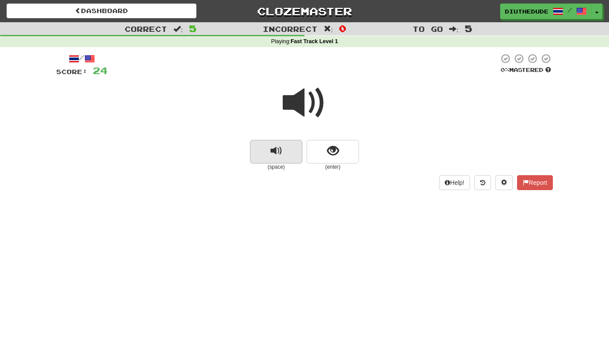
click at [295, 149] on button "replay audio" at bounding box center [276, 152] width 52 height 24
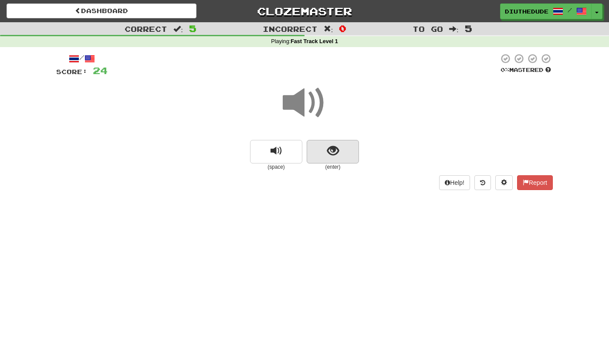
click at [337, 149] on span "show sentence" at bounding box center [333, 151] width 12 height 12
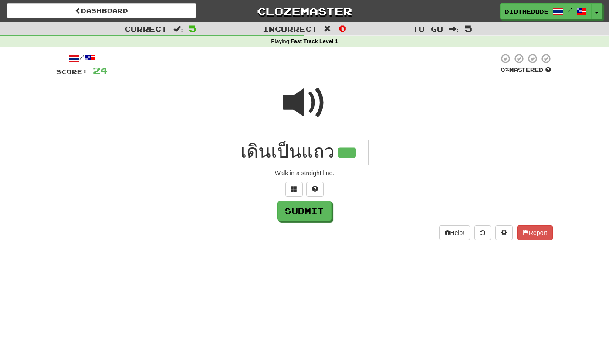
type input "***"
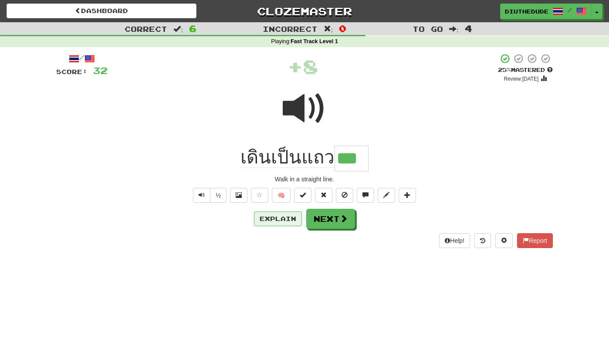
click at [283, 221] on button "Explain" at bounding box center [278, 218] width 48 height 15
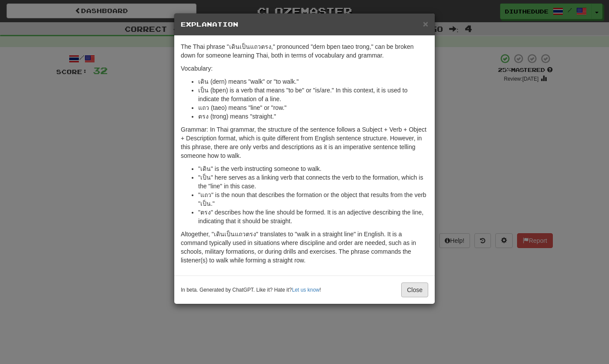
click at [415, 295] on button "Close" at bounding box center [414, 289] width 27 height 15
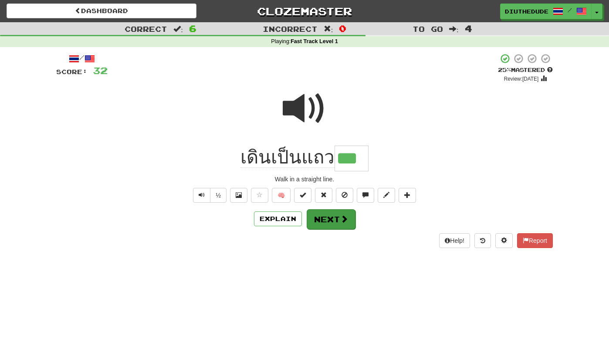
click at [343, 215] on span at bounding box center [344, 219] width 8 height 8
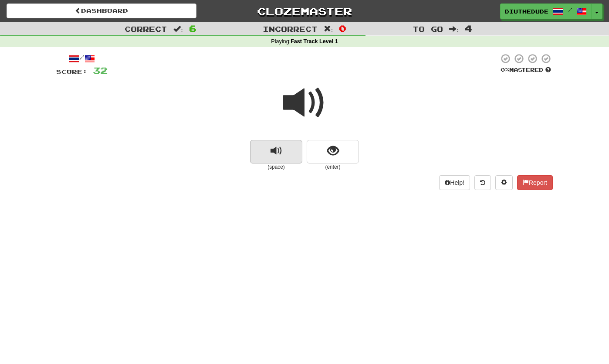
click at [278, 150] on span "replay audio" at bounding box center [276, 151] width 12 height 12
click at [284, 152] on button "replay audio" at bounding box center [276, 152] width 52 height 24
click at [340, 154] on button "show sentence" at bounding box center [333, 152] width 52 height 24
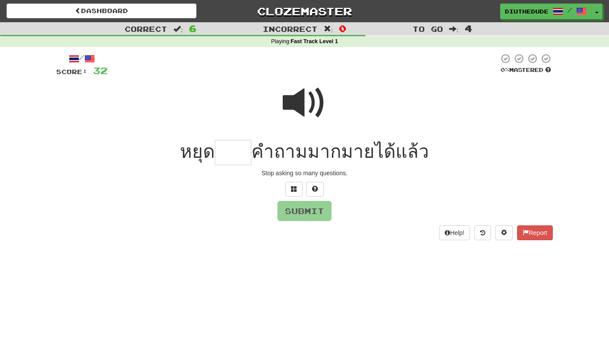
click at [314, 113] on span at bounding box center [305, 103] width 44 height 44
click at [241, 149] on input "text" at bounding box center [233, 153] width 37 height 26
type input "*"
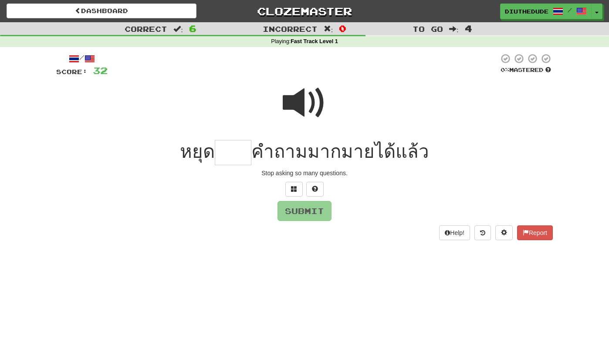
type input "*"
type input "***"
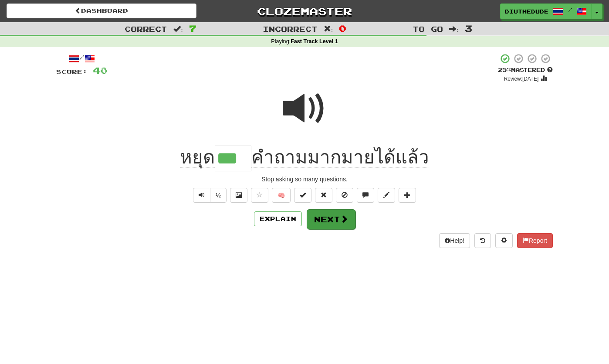
click at [339, 226] on button "Next" at bounding box center [331, 219] width 49 height 20
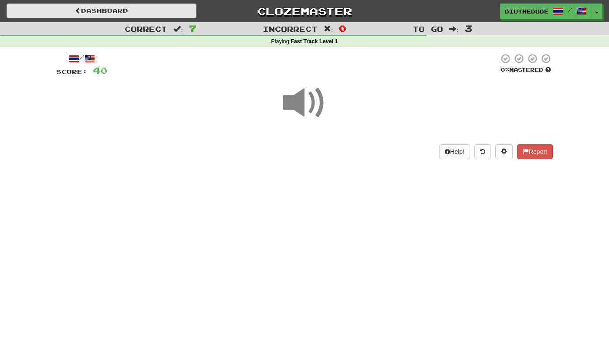
click at [167, 11] on link "Dashboard" at bounding box center [102, 10] width 190 height 15
